Goal: Use online tool/utility: Utilize a website feature to perform a specific function

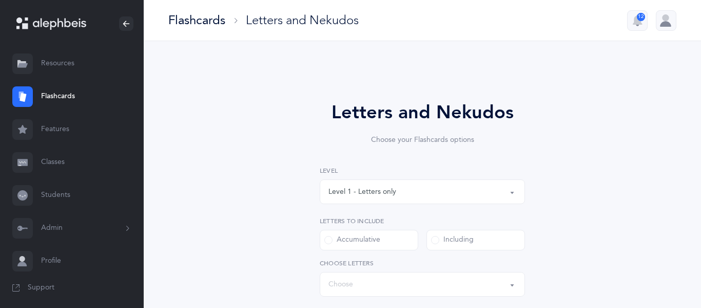
select select "single"
select select "27"
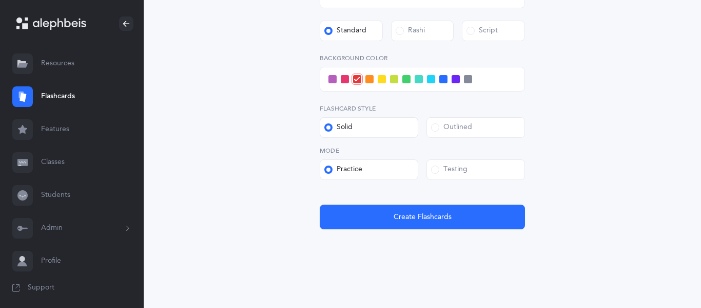
scroll to position [416, 0]
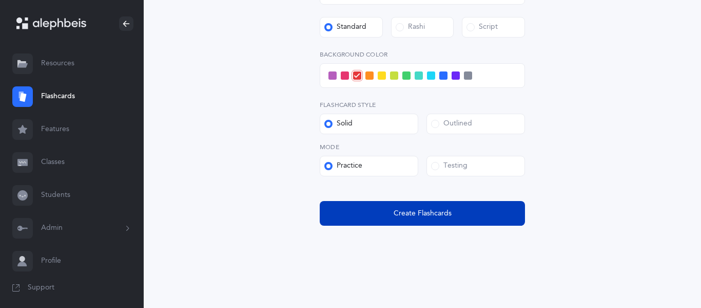
click at [434, 209] on span "Create Flashcards" at bounding box center [423, 213] width 58 height 11
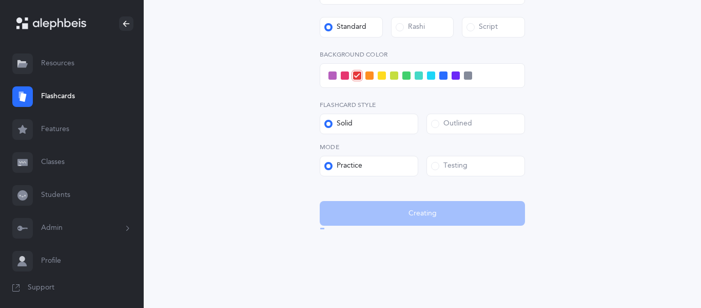
scroll to position [0, 0]
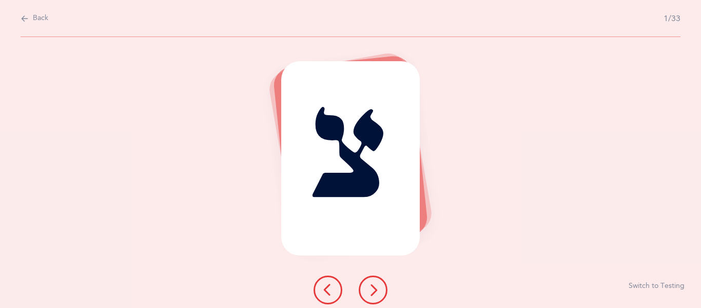
click at [36, 18] on span "Back" at bounding box center [40, 18] width 15 height 10
select select "27"
select select "single"
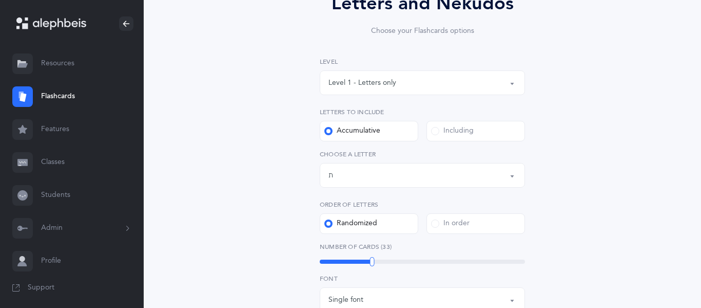
scroll to position [111, 0]
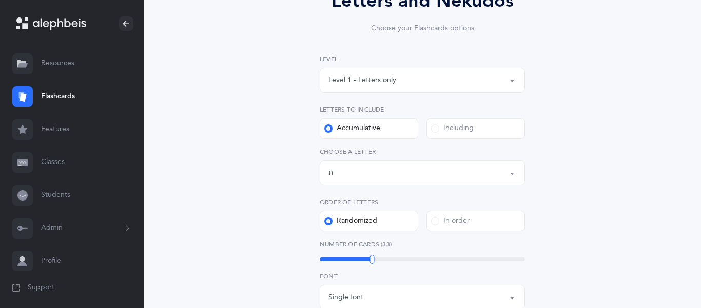
click at [380, 81] on div "Level 1 - Letters only" at bounding box center [363, 80] width 68 height 11
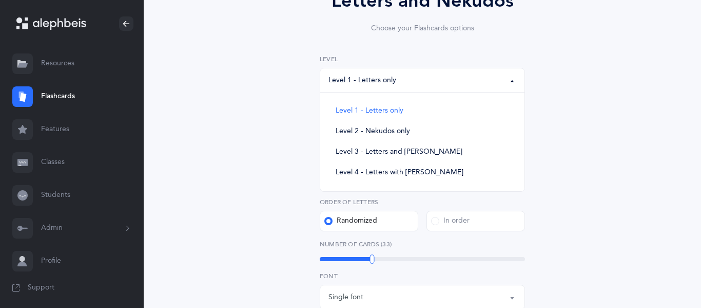
click at [56, 95] on link "Flashcards" at bounding box center [72, 96] width 144 height 33
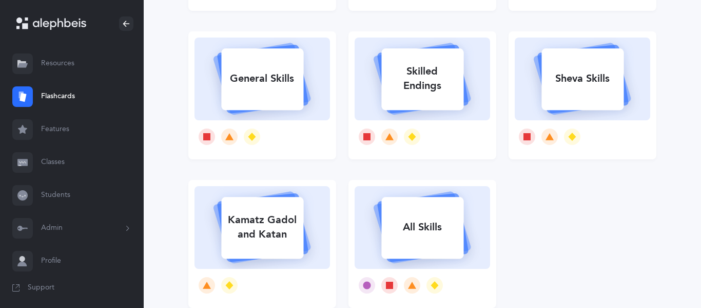
scroll to position [224, 0]
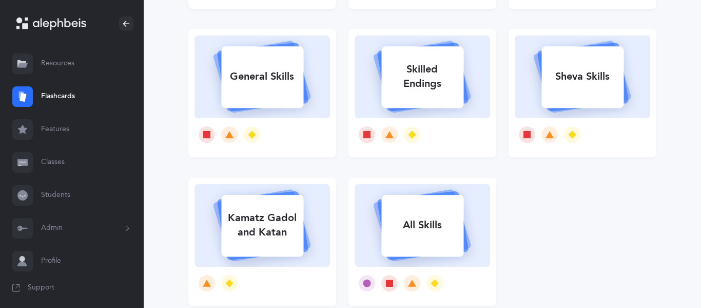
click at [577, 83] on div "Sheva Skills" at bounding box center [583, 76] width 82 height 27
select select
select select "single"
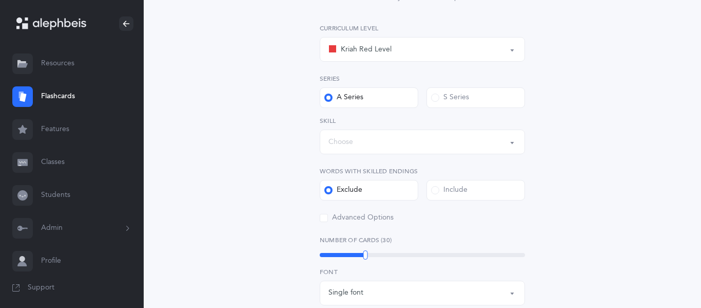
click at [392, 143] on div "Choose" at bounding box center [423, 141] width 188 height 17
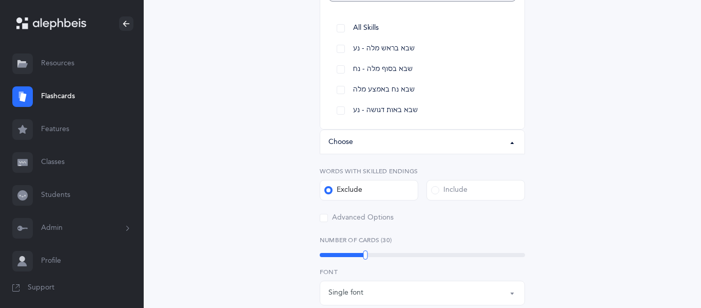
scroll to position [123, 0]
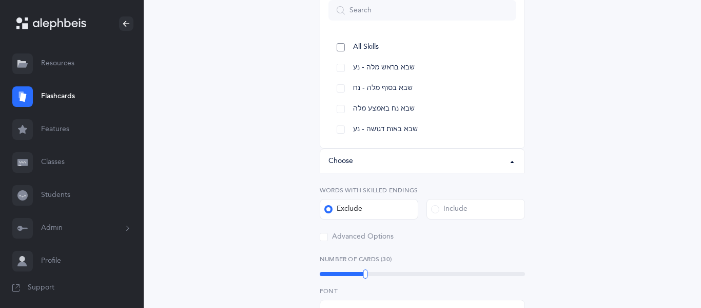
click at [340, 48] on link "All Skills" at bounding box center [423, 47] width 188 height 21
select select "12"
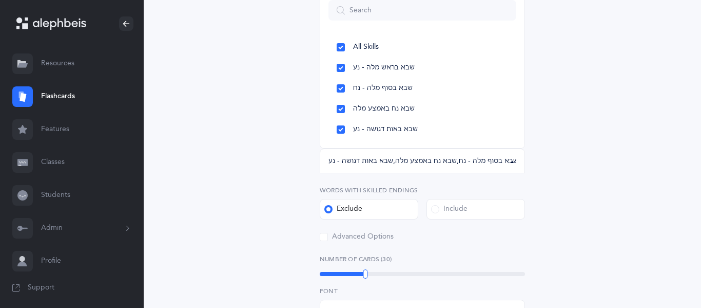
click at [257, 116] on div "Sheva Rules Choose your Flashcards options Kriah Red Level Kriah Orange Level K…" at bounding box center [422, 279] width 468 height 664
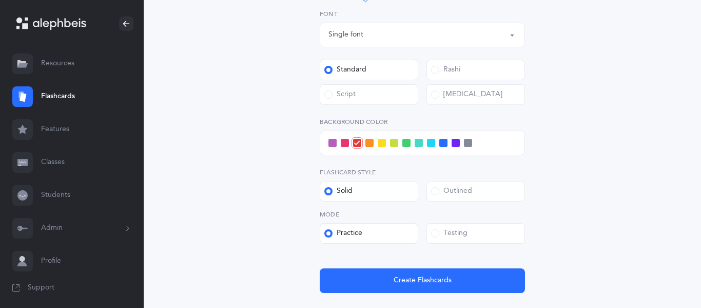
scroll to position [401, 0]
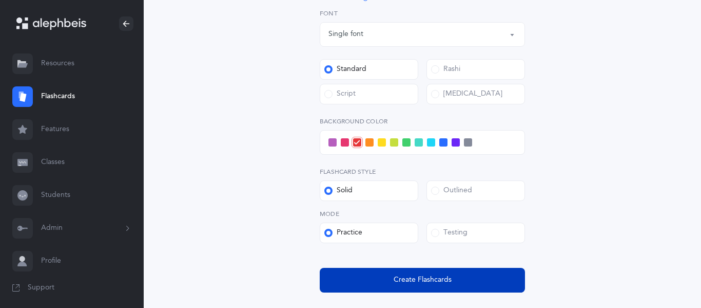
click at [386, 278] on button "Create Flashcards" at bounding box center [422, 280] width 205 height 25
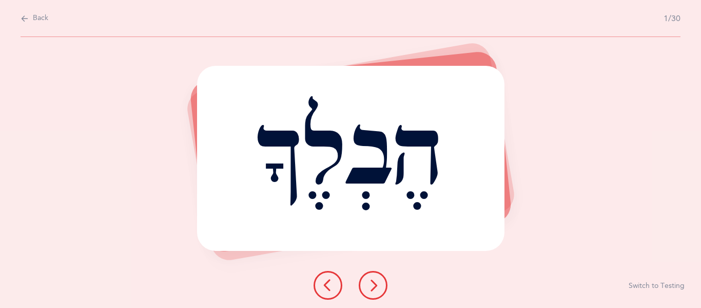
scroll to position [0, 0]
click at [376, 285] on icon at bounding box center [373, 285] width 12 height 12
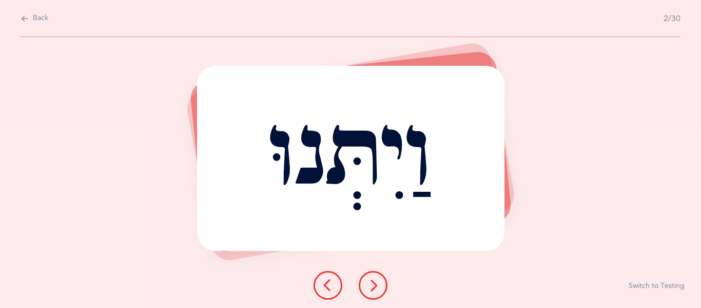
click at [370, 285] on icon at bounding box center [373, 285] width 12 height 12
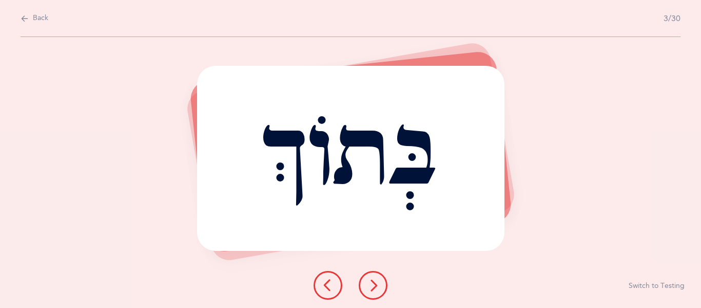
click at [374, 290] on icon at bounding box center [373, 285] width 12 height 12
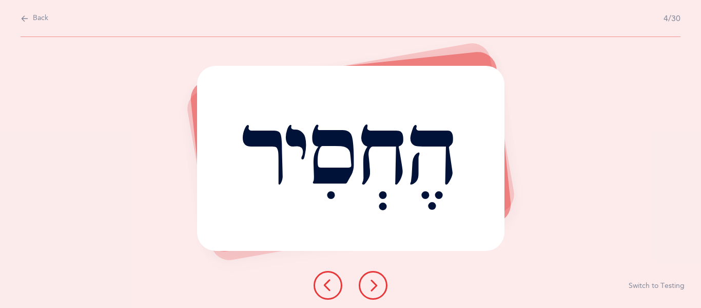
click at [374, 290] on icon at bounding box center [373, 285] width 12 height 12
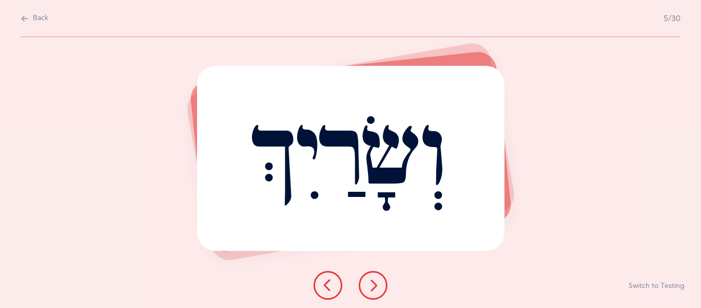
click at [374, 290] on icon at bounding box center [373, 285] width 12 height 12
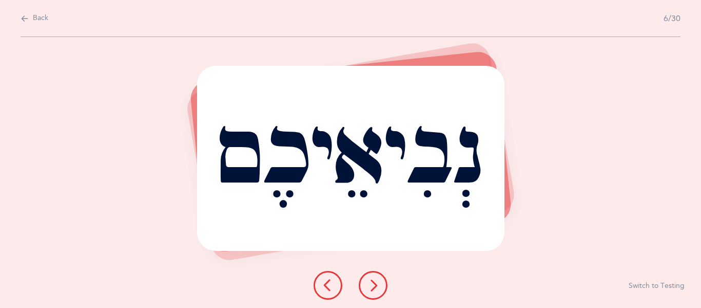
click at [374, 287] on icon at bounding box center [373, 285] width 12 height 12
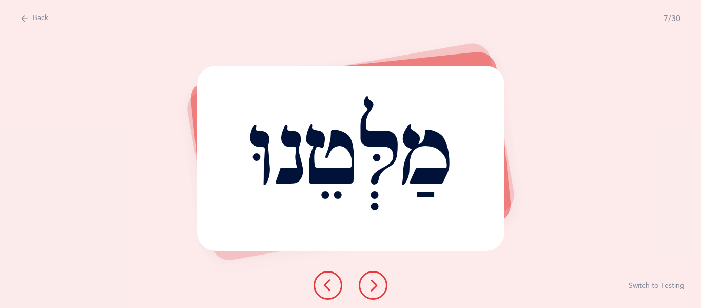
click at [376, 284] on icon at bounding box center [373, 285] width 12 height 12
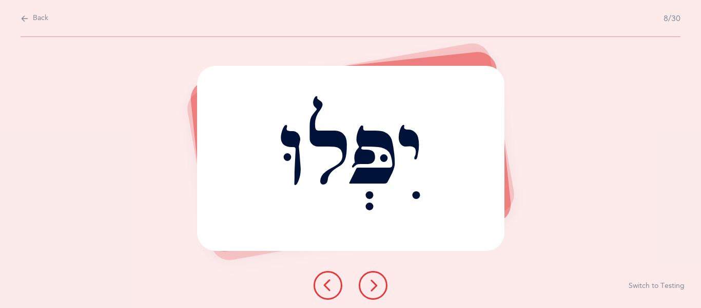
click at [372, 287] on icon at bounding box center [373, 285] width 12 height 12
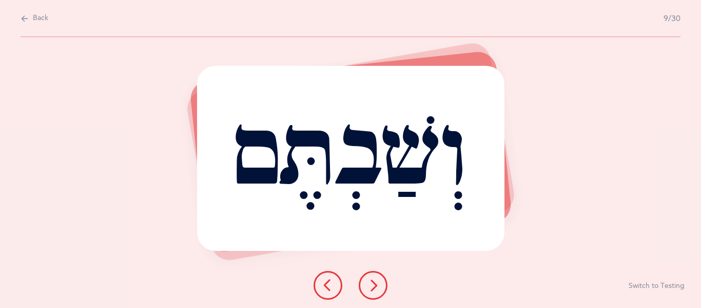
click at [369, 295] on button at bounding box center [373, 285] width 29 height 29
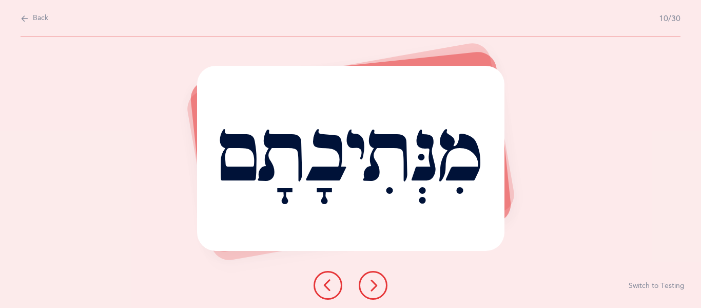
click at [369, 295] on button at bounding box center [373, 285] width 29 height 29
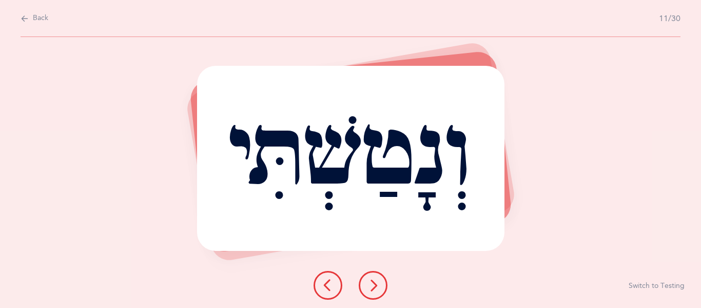
click at [369, 295] on button at bounding box center [373, 285] width 29 height 29
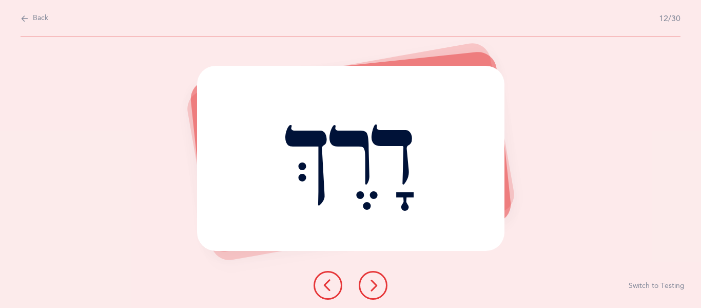
click at [369, 295] on button at bounding box center [373, 285] width 29 height 29
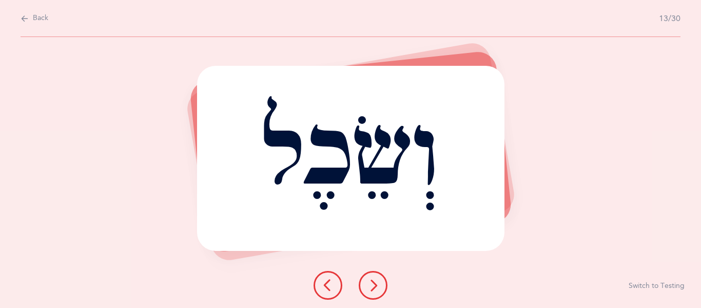
click at [369, 295] on button at bounding box center [373, 285] width 29 height 29
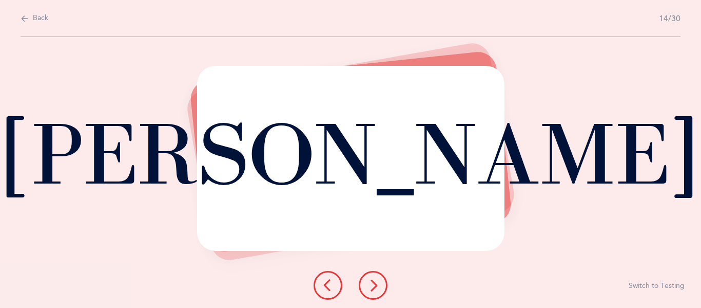
click at [369, 295] on button at bounding box center [373, 285] width 29 height 29
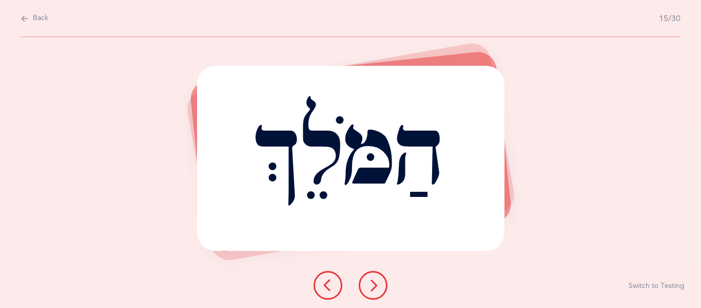
click at [369, 295] on button at bounding box center [373, 285] width 29 height 29
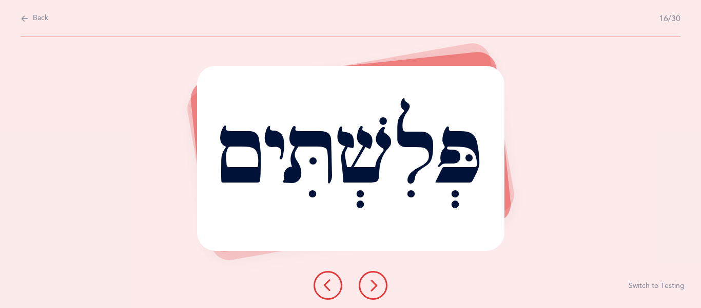
click at [369, 295] on button at bounding box center [373, 285] width 29 height 29
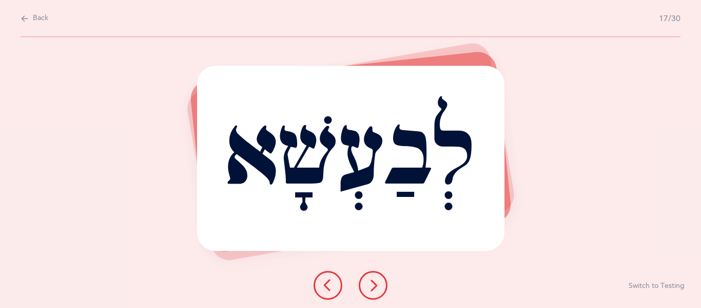
click at [369, 295] on button at bounding box center [373, 285] width 29 height 29
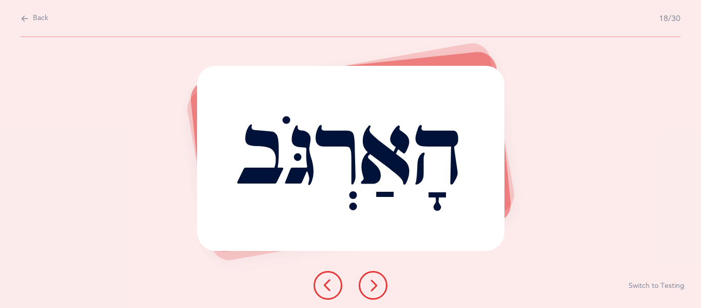
click at [373, 287] on icon at bounding box center [373, 285] width 12 height 12
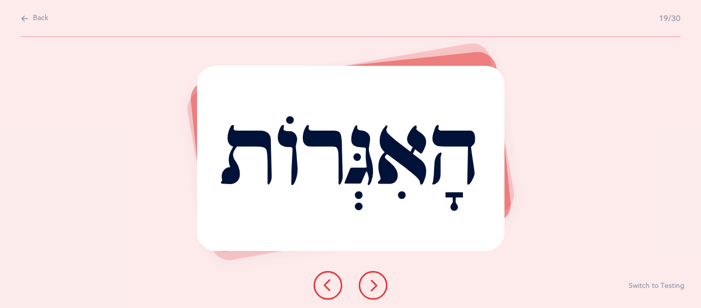
click at [373, 287] on icon at bounding box center [373, 285] width 12 height 12
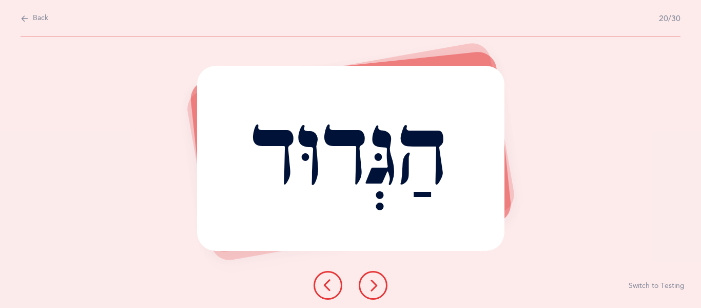
click at [373, 284] on icon at bounding box center [373, 285] width 12 height 12
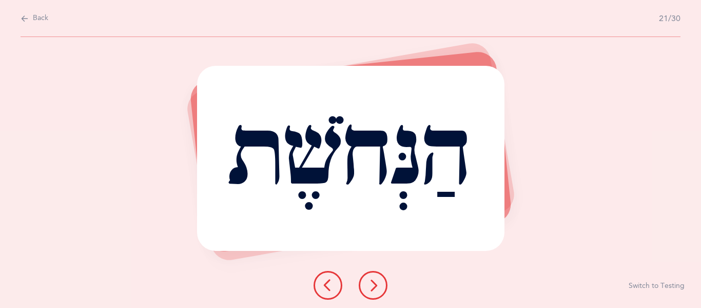
click at [372, 284] on icon at bounding box center [373, 285] width 12 height 12
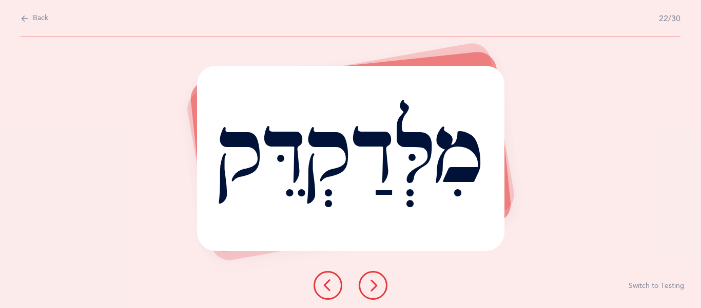
click at [372, 283] on icon at bounding box center [373, 285] width 12 height 12
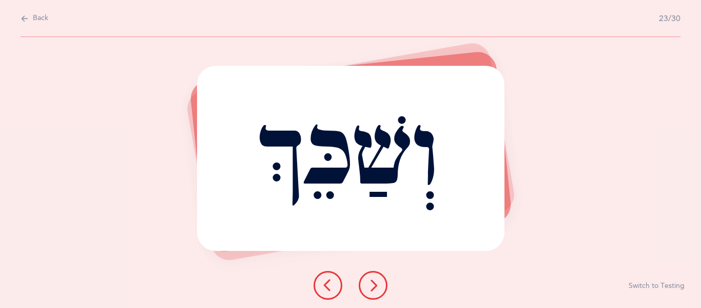
click at [372, 283] on icon at bounding box center [373, 285] width 12 height 12
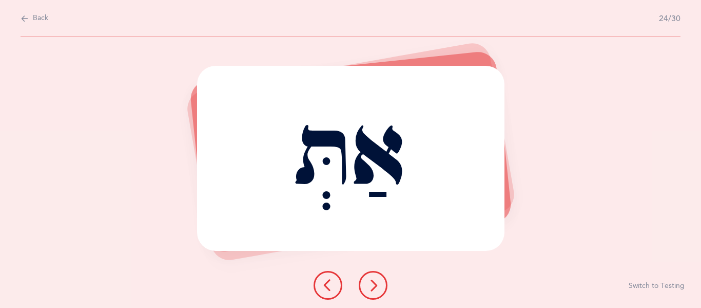
click at [372, 283] on icon at bounding box center [373, 285] width 12 height 12
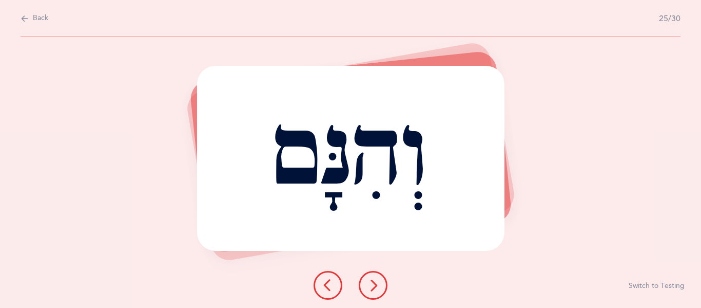
click at [372, 283] on icon at bounding box center [373, 285] width 12 height 12
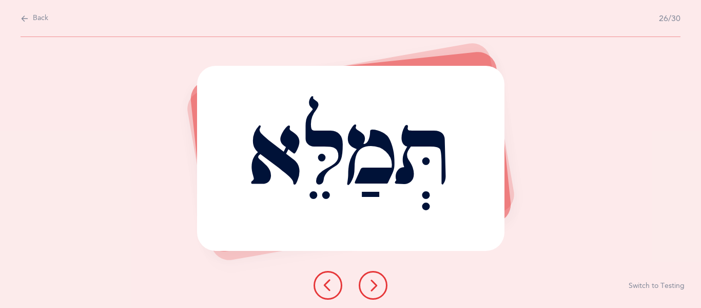
click at [372, 283] on icon at bounding box center [373, 285] width 12 height 12
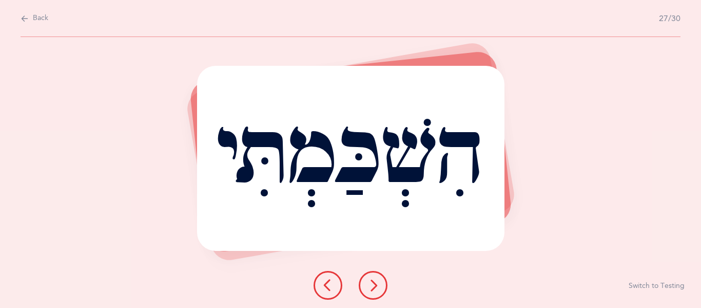
click at [370, 282] on icon at bounding box center [373, 285] width 12 height 12
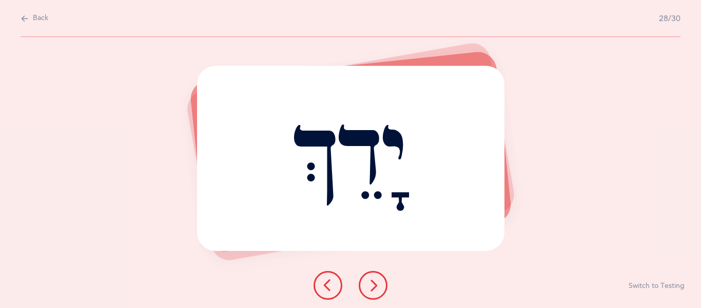
click at [370, 282] on icon at bounding box center [373, 285] width 12 height 12
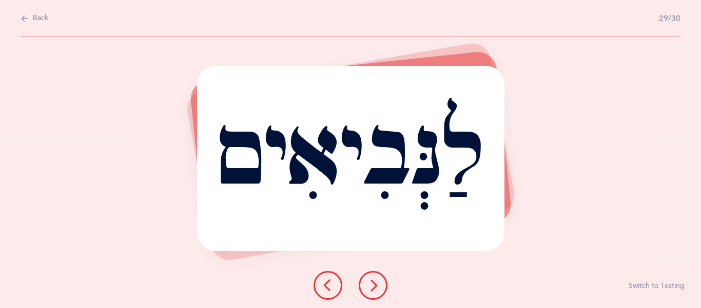
click at [370, 282] on icon at bounding box center [373, 285] width 12 height 12
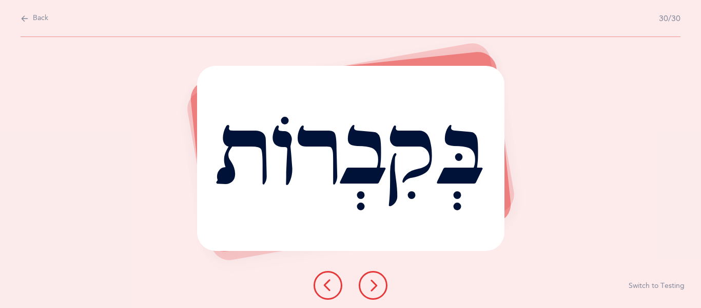
click at [370, 283] on icon at bounding box center [373, 285] width 12 height 12
